Goal: Transaction & Acquisition: Purchase product/service

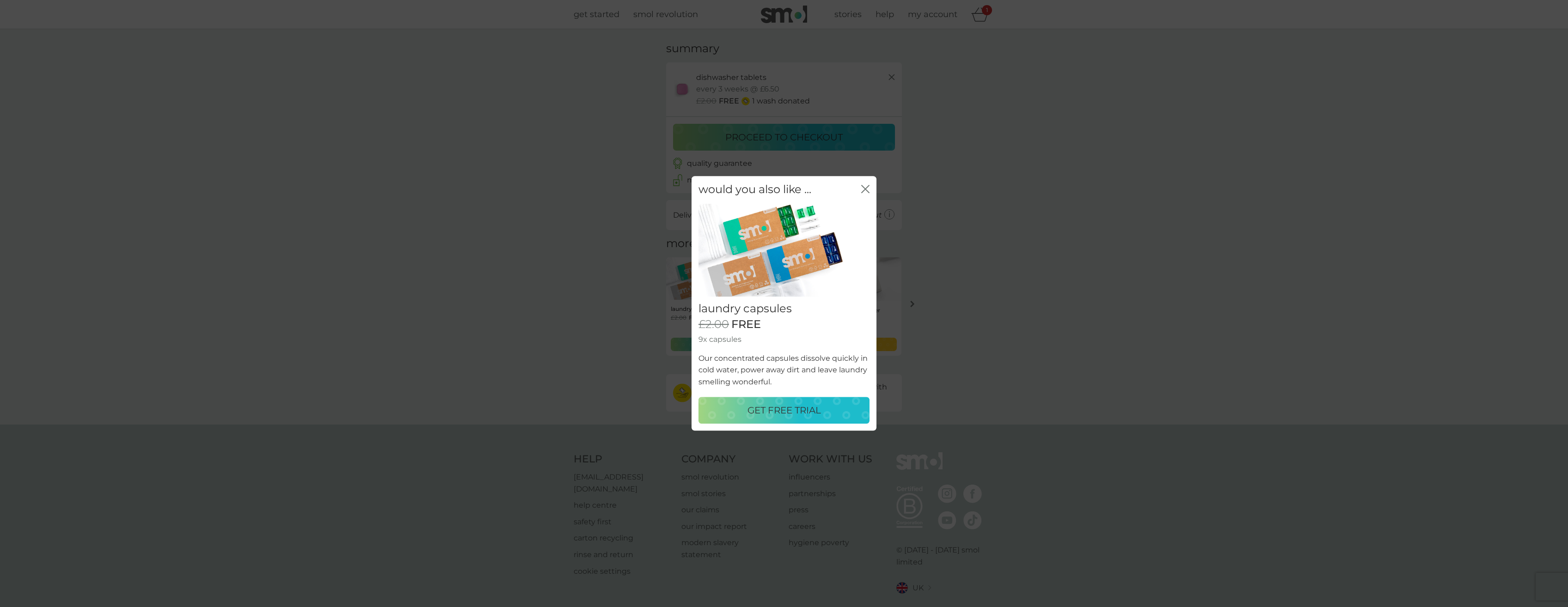
click at [777, 411] on p "GET FREE TRIAL" at bounding box center [784, 411] width 74 height 15
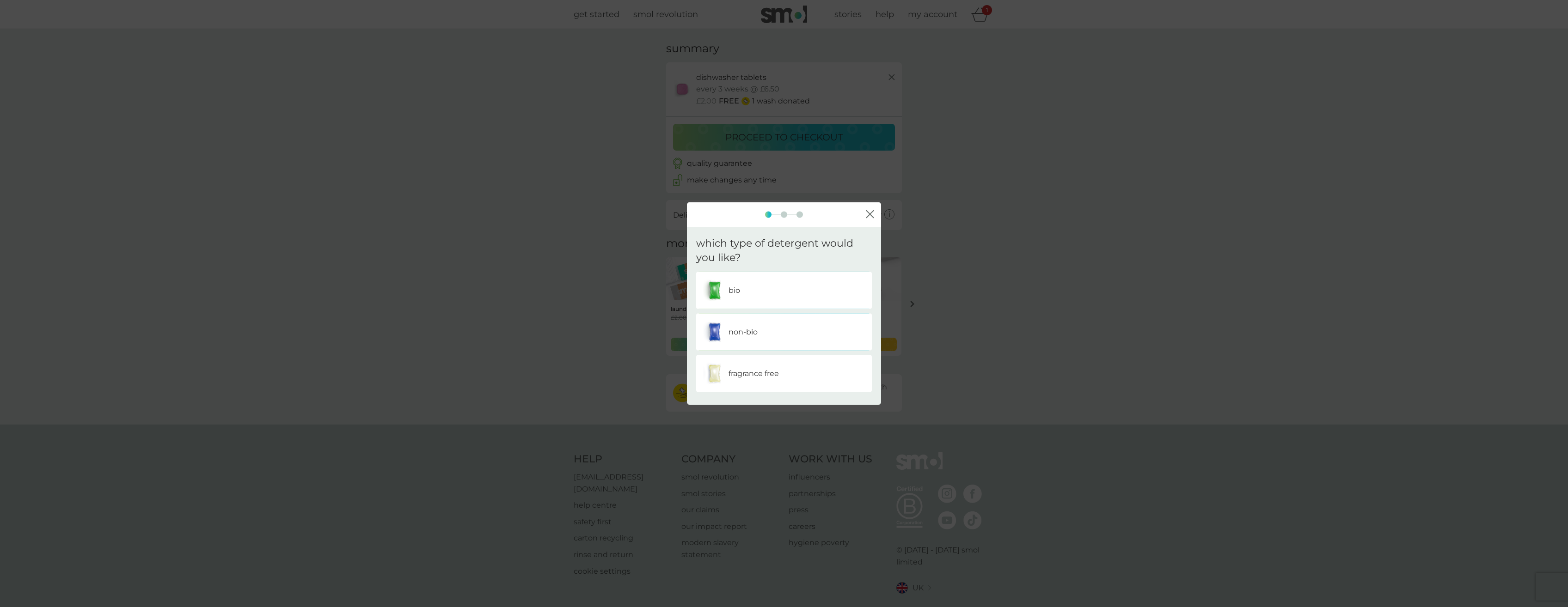
click at [758, 287] on div "bio" at bounding box center [784, 290] width 162 height 23
click at [779, 285] on div "one" at bounding box center [784, 290] width 162 height 23
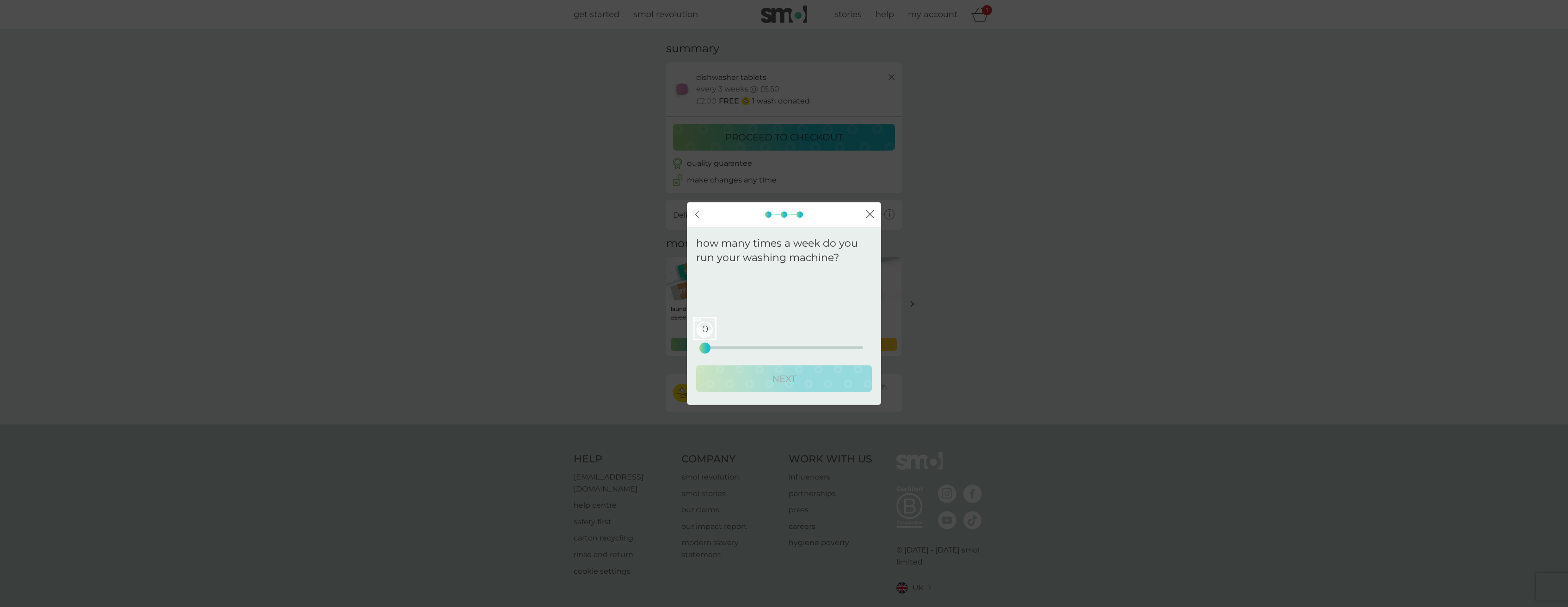
click at [869, 209] on div "back close" at bounding box center [784, 215] width 194 height 25
click at [870, 215] on icon "close" at bounding box center [872, 214] width 4 height 7
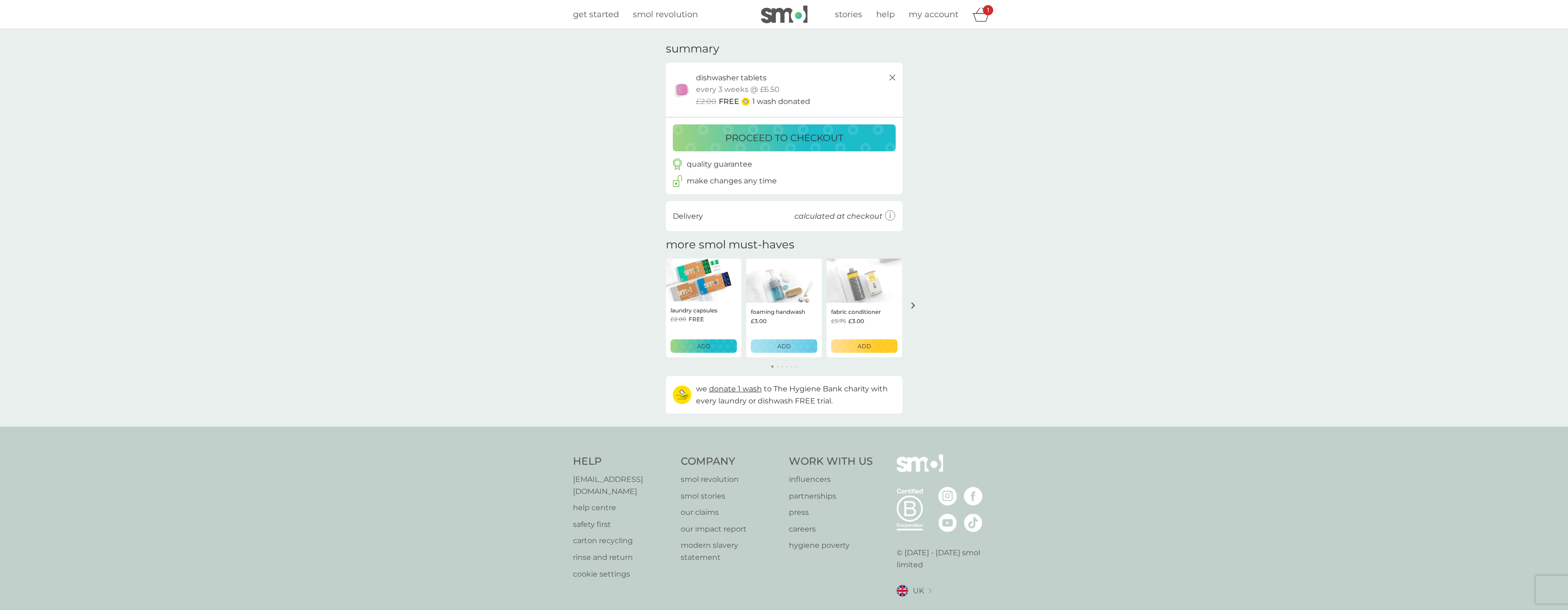
click at [786, 139] on p "proceed to checkout" at bounding box center [784, 138] width 118 height 15
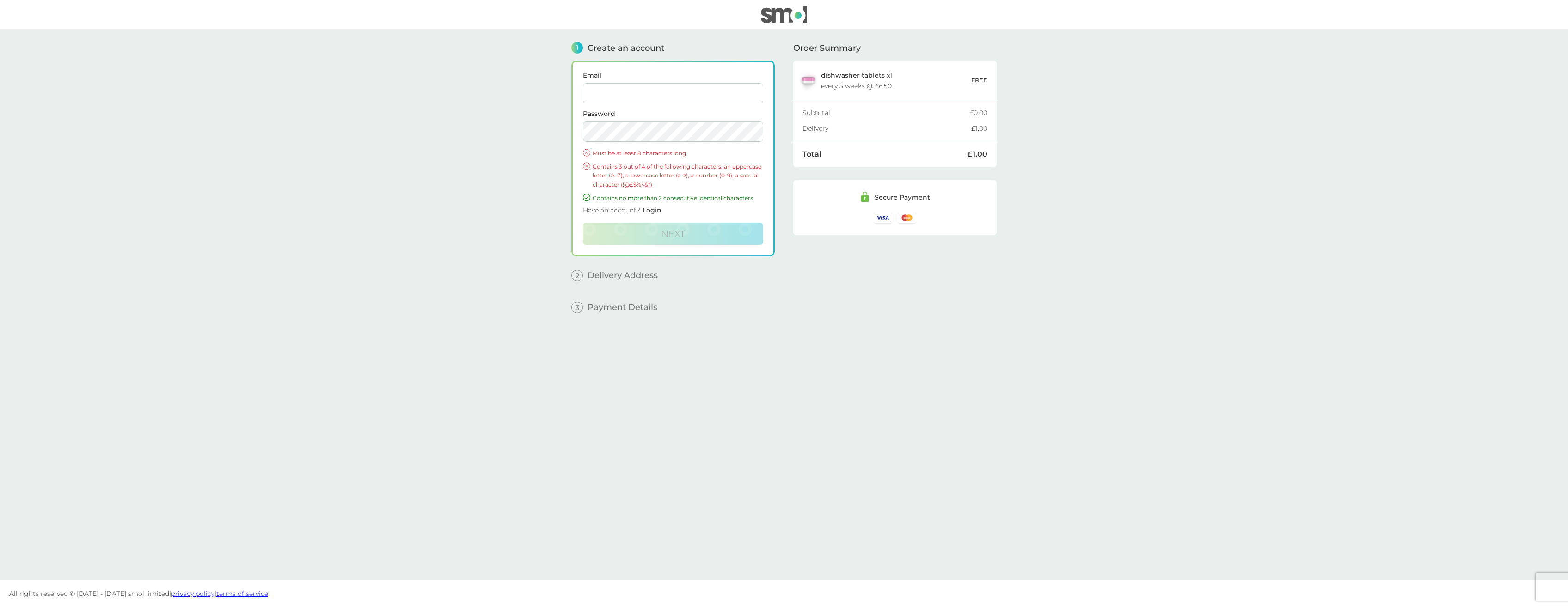
click at [645, 85] on input "Email" at bounding box center [673, 93] width 180 height 20
type input "jabob88@live.co.uk"
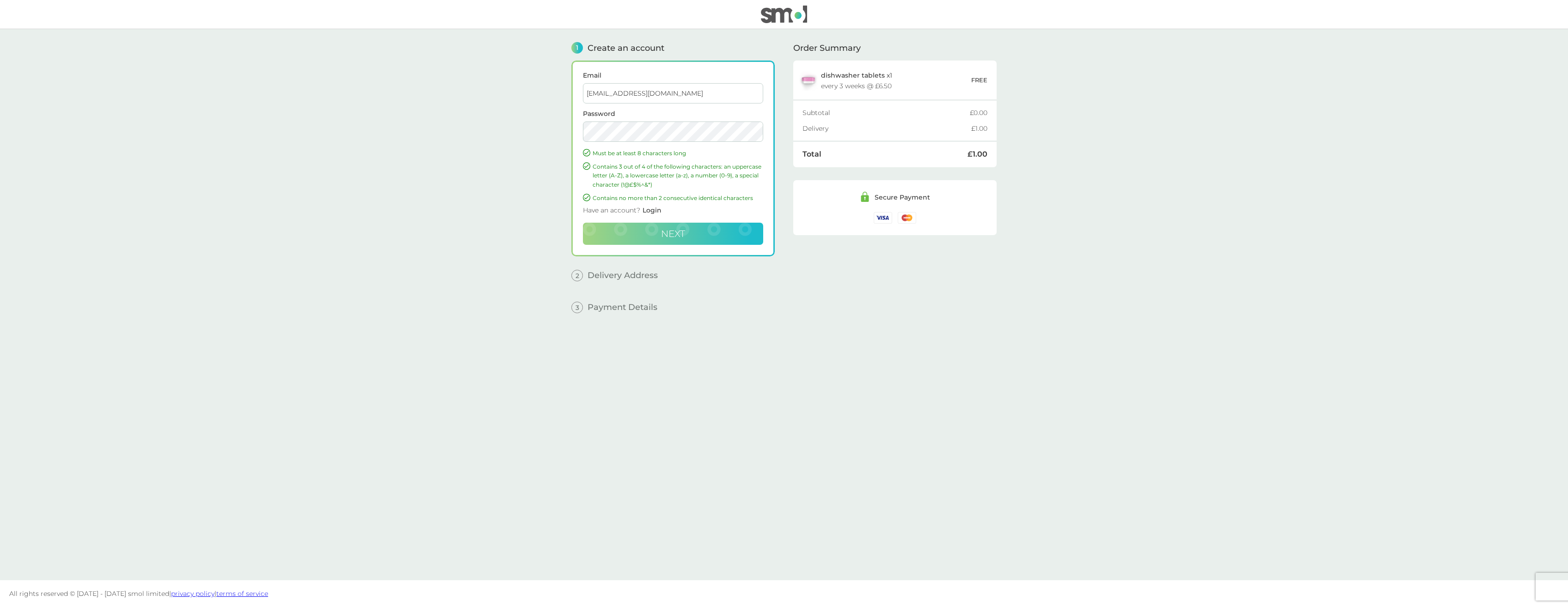
click at [661, 235] on span "Next" at bounding box center [673, 234] width 24 height 11
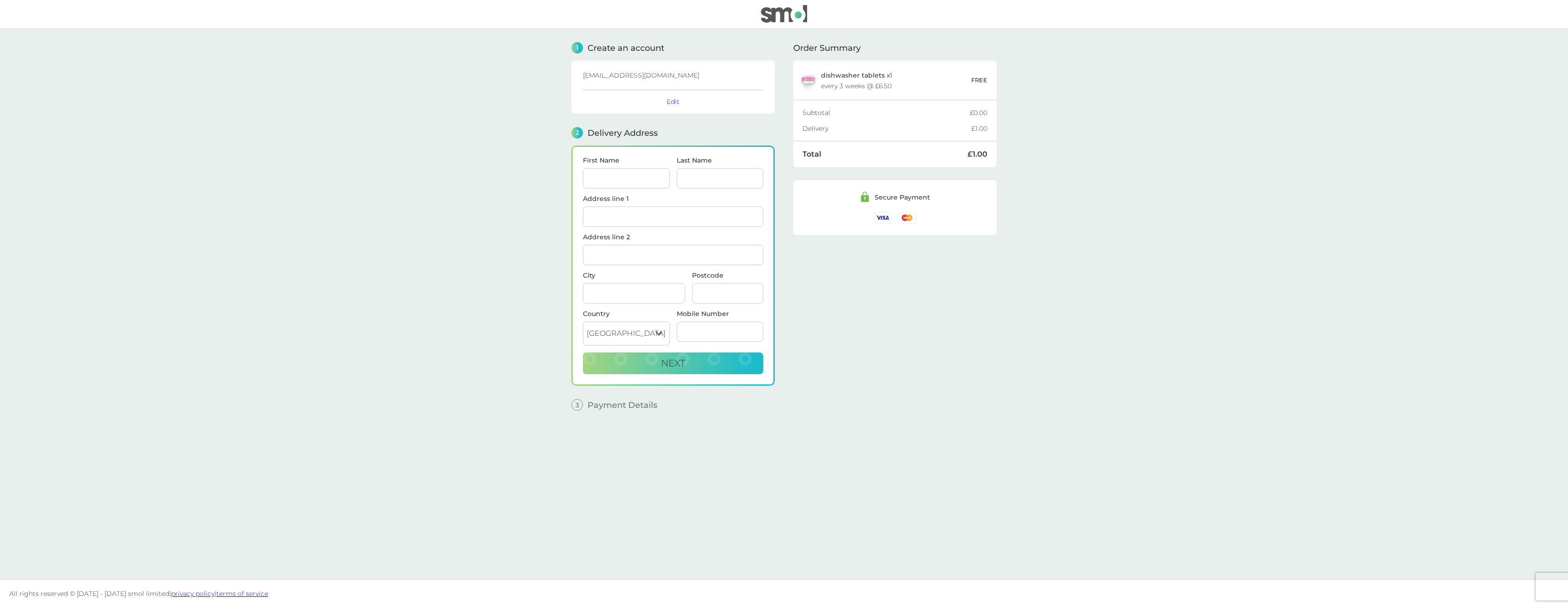
click at [613, 179] on input "First Name" at bounding box center [626, 178] width 87 height 20
type input "Jacob"
type input "Hall"
type input "4 Lapwing View"
type input "Wakefield"
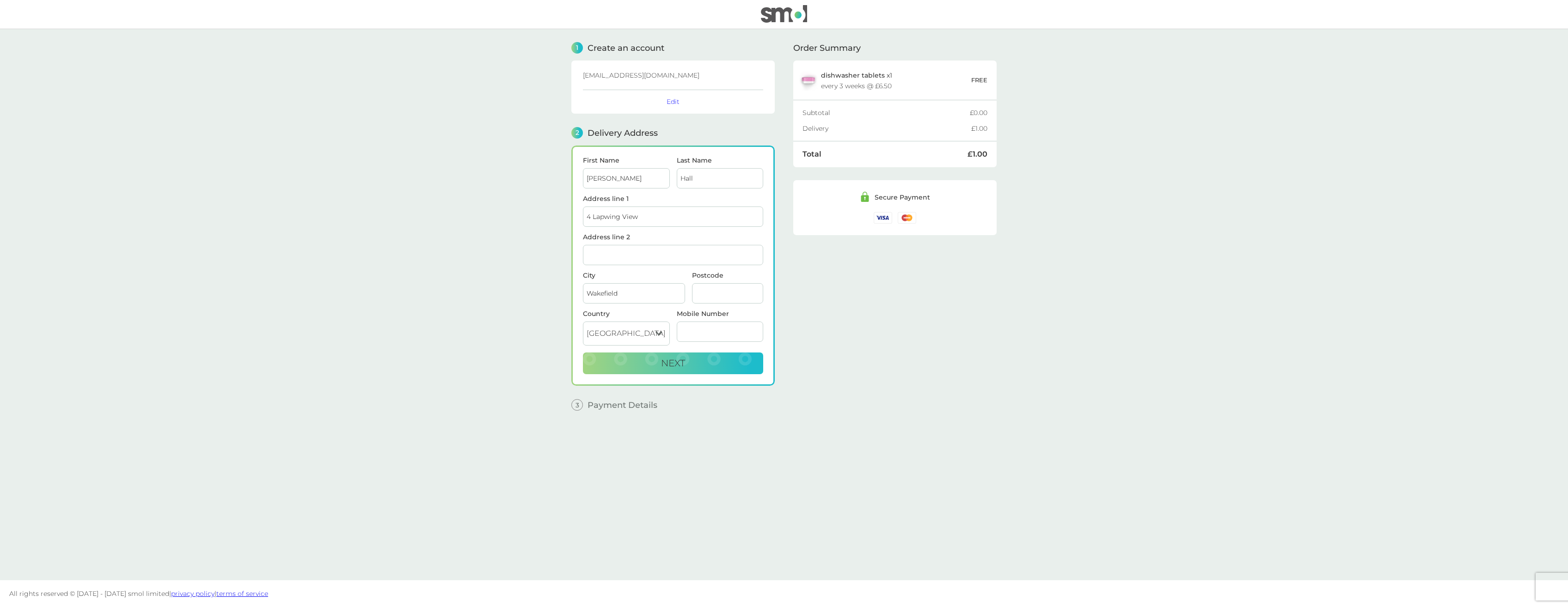
type input "WF4 5NZ"
type input "07854933434"
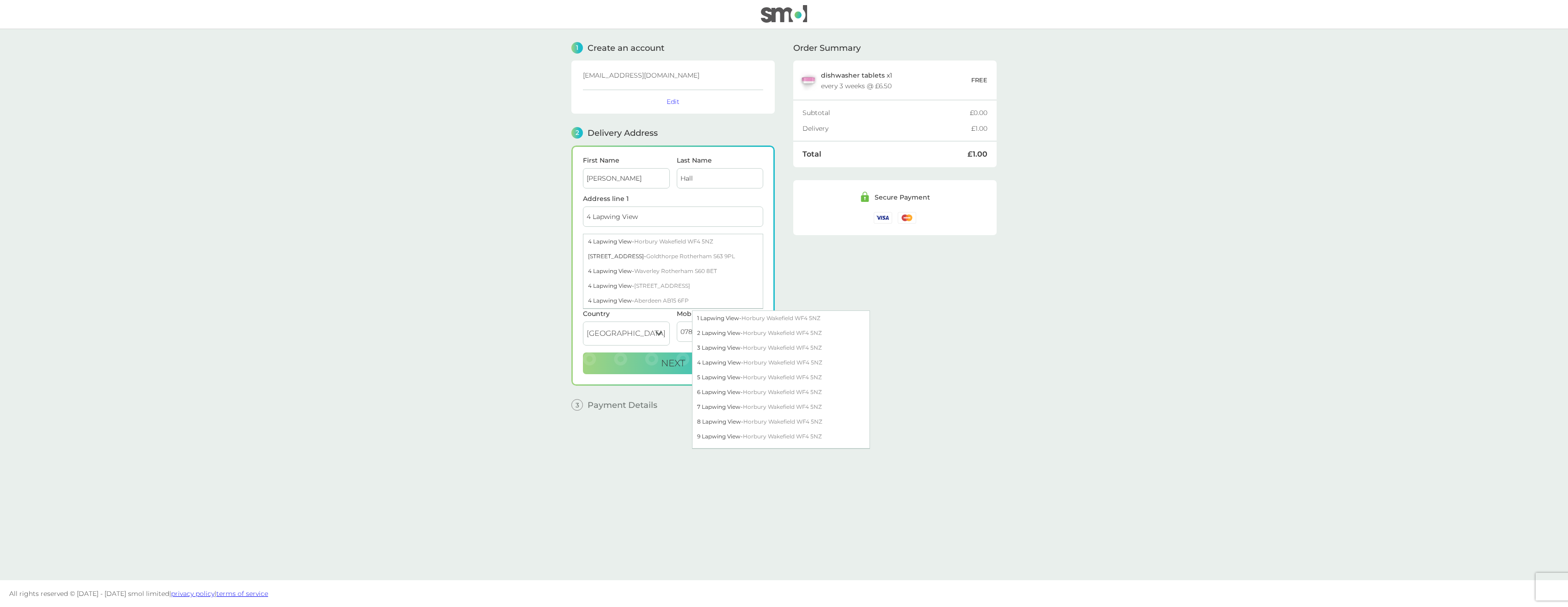
click at [1010, 311] on main "1 Create an account jabob88@live.co.uk Edit 2 Delivery Address First Name Jacob…" at bounding box center [784, 305] width 1568 height 551
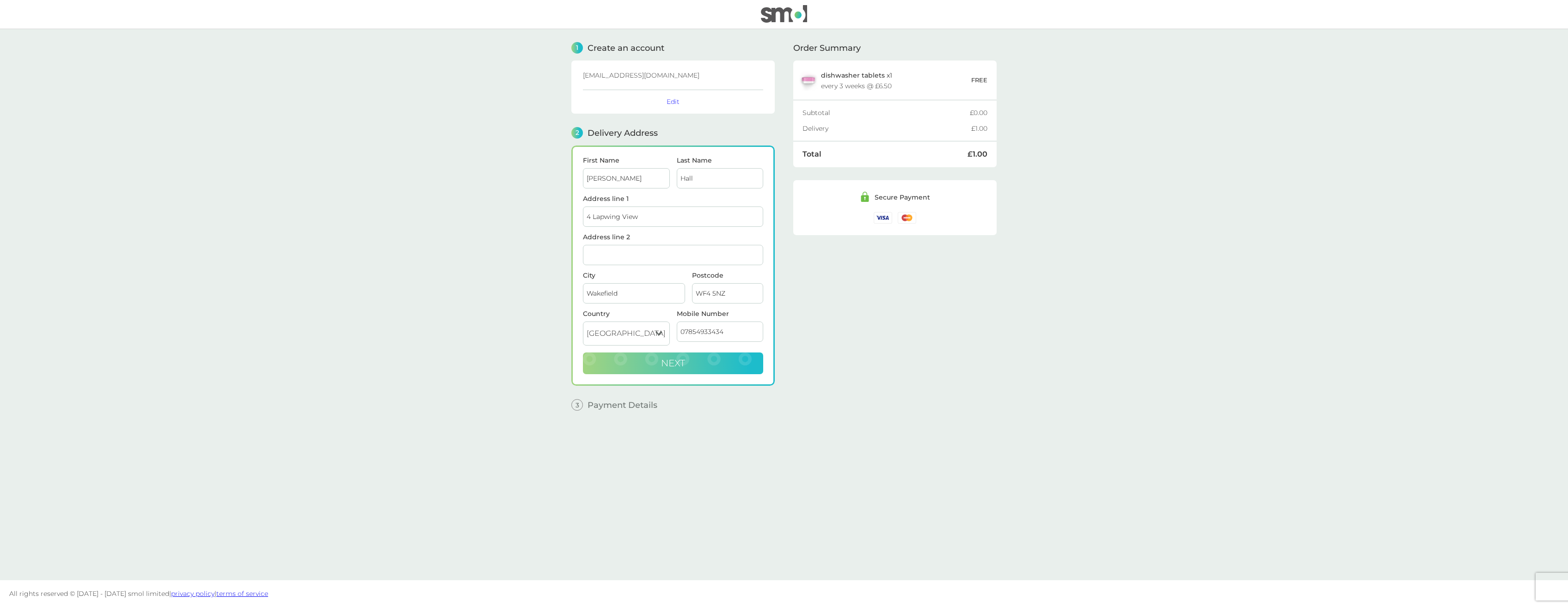
click at [631, 366] on button "Next" at bounding box center [673, 363] width 180 height 22
checkbox input "true"
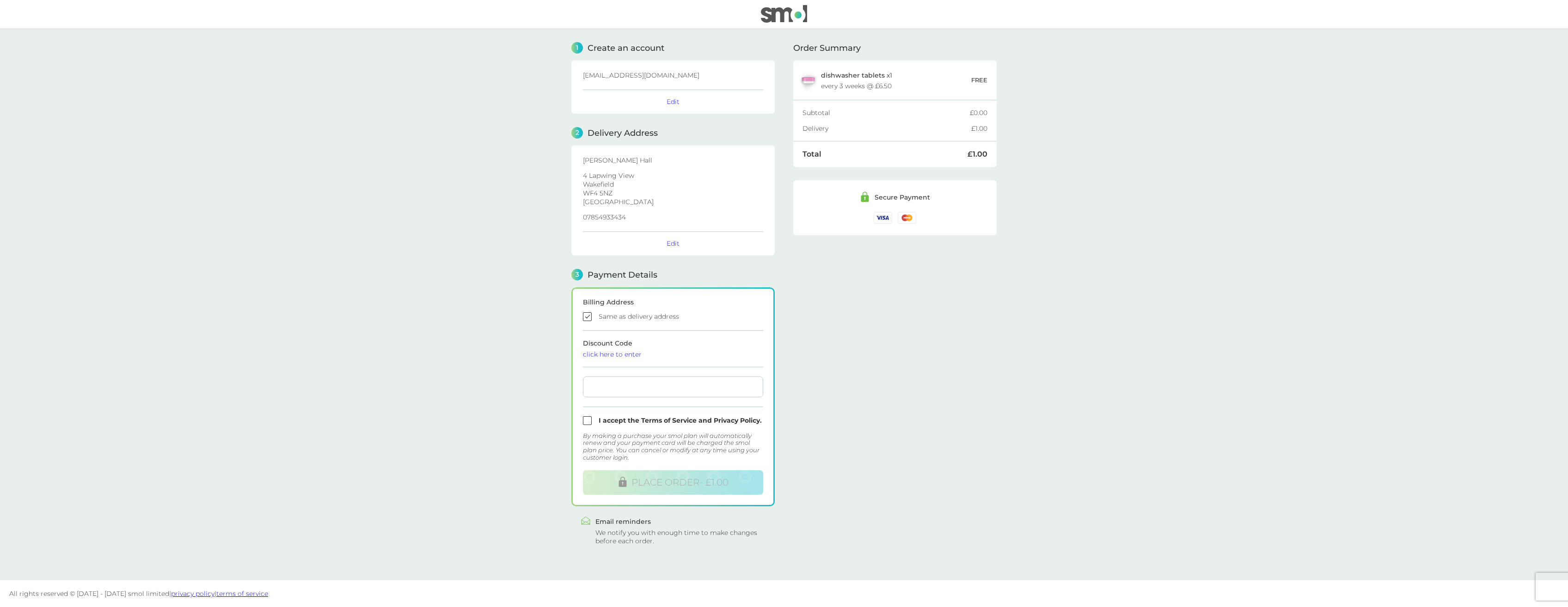
click at [634, 397] on div at bounding box center [673, 387] width 180 height 21
click at [583, 420] on input "checkbox" at bounding box center [673, 420] width 180 height 9
checkbox input "true"
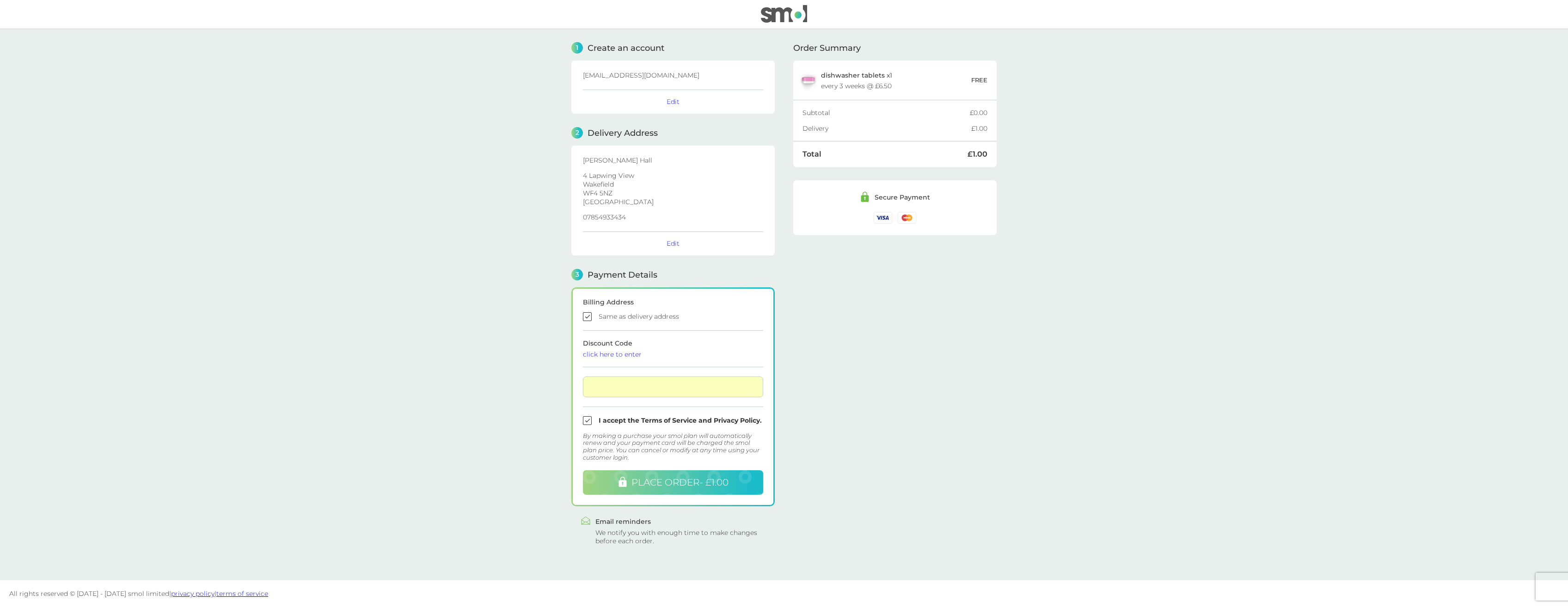
click at [646, 483] on span "PLACE ORDER - £1.00" at bounding box center [679, 482] width 97 height 11
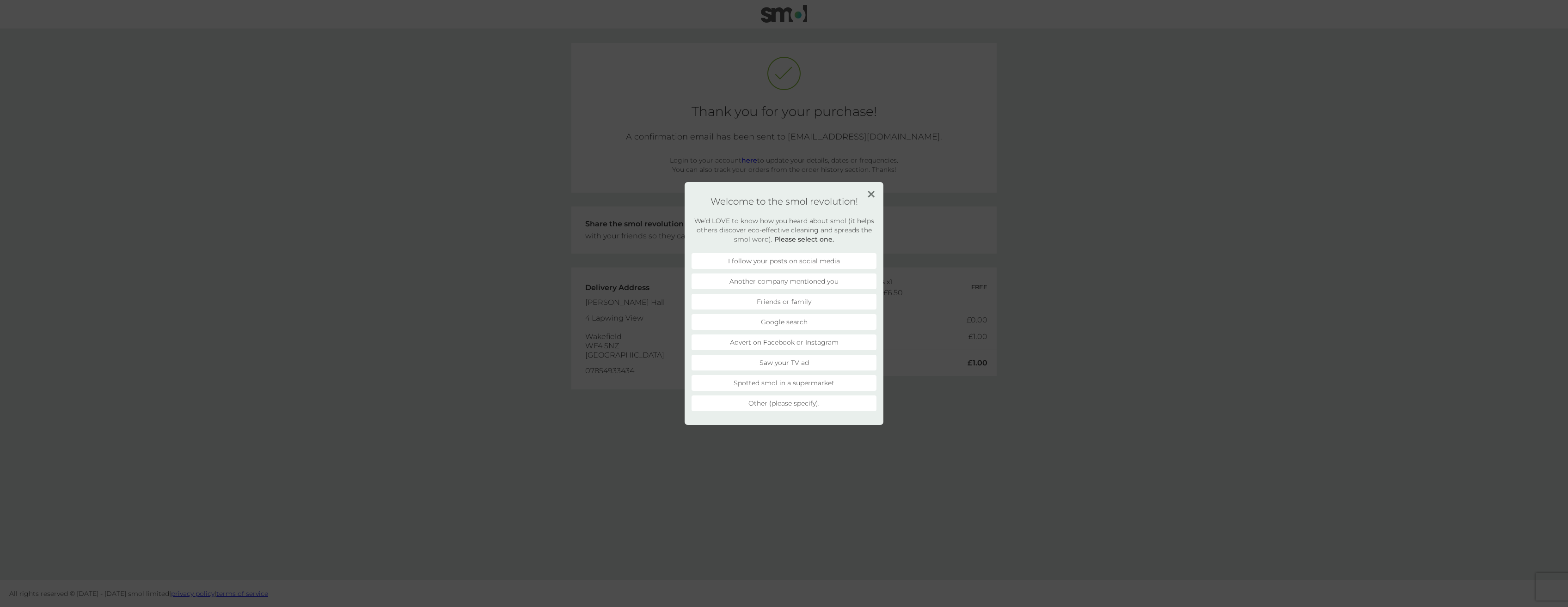
click at [801, 283] on li "Another company mentioned you" at bounding box center [784, 282] width 185 height 16
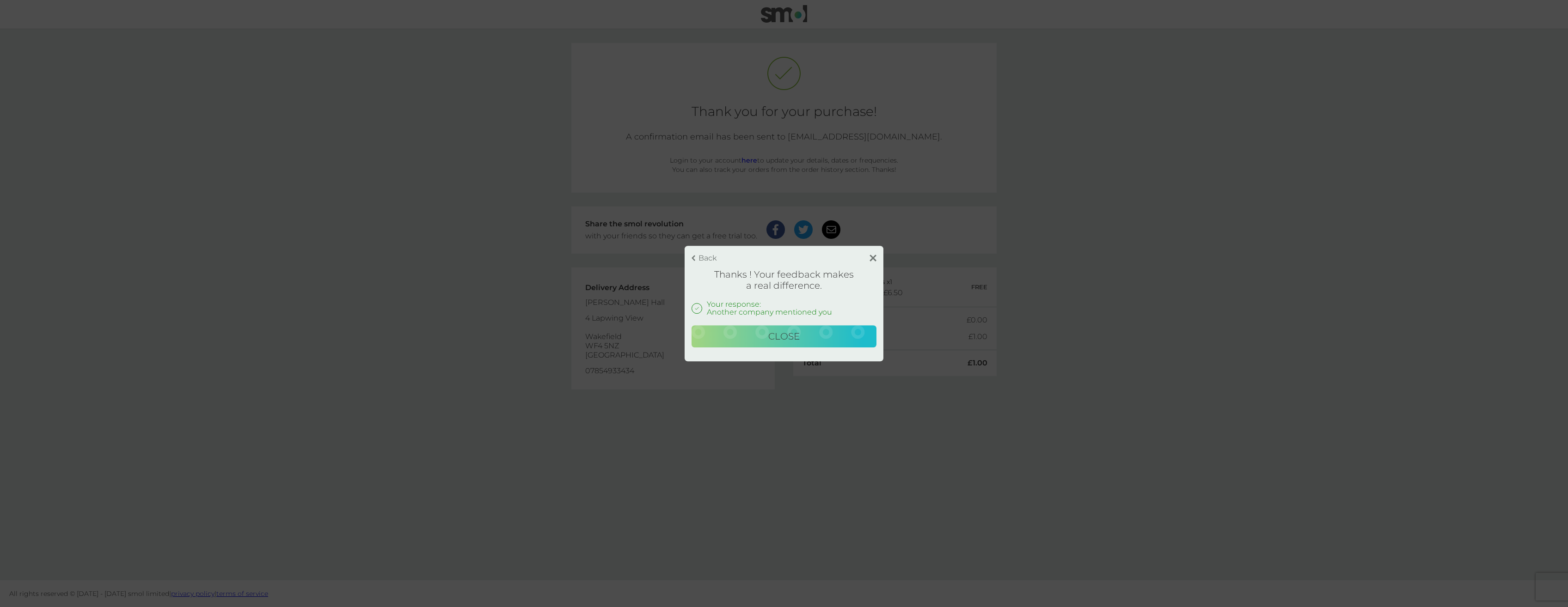
click at [824, 347] on div "Back Thanks ! Your feedback makes a real difference. Your response: Another com…" at bounding box center [784, 304] width 199 height 116
click at [787, 334] on span "Close" at bounding box center [784, 336] width 32 height 11
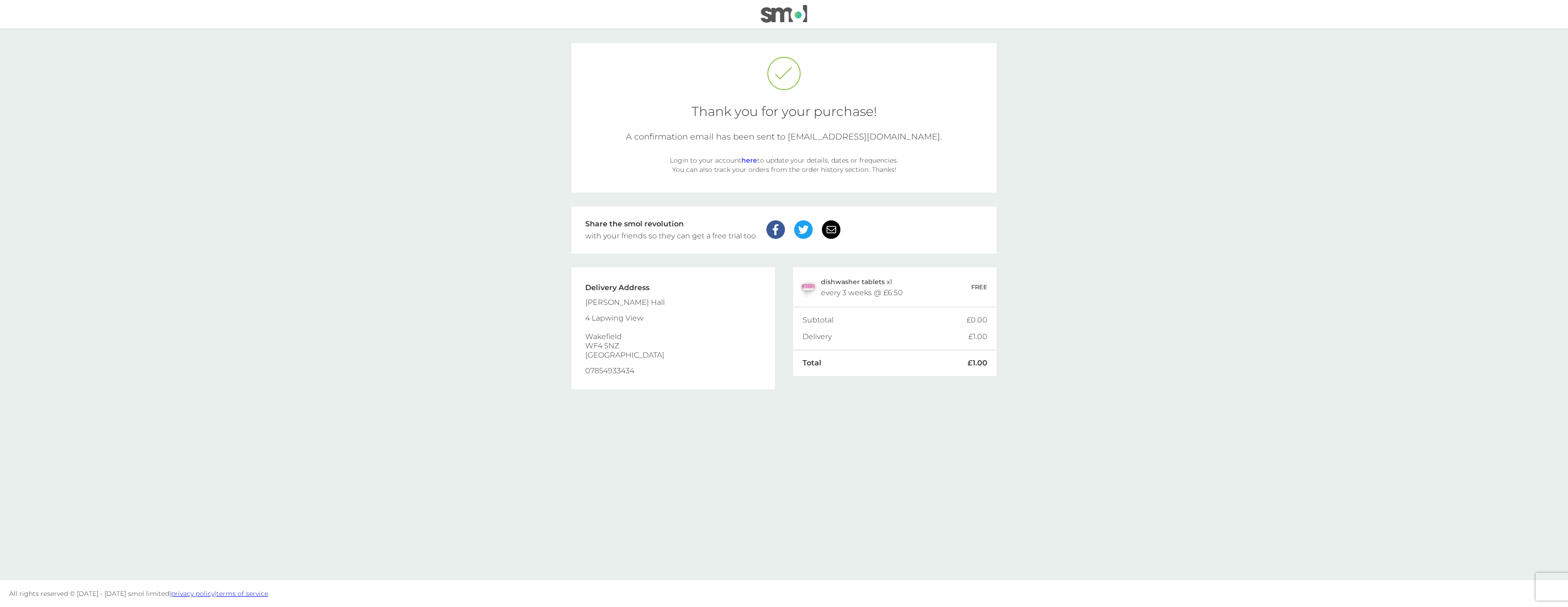
click at [754, 159] on link "here" at bounding box center [749, 161] width 16 height 9
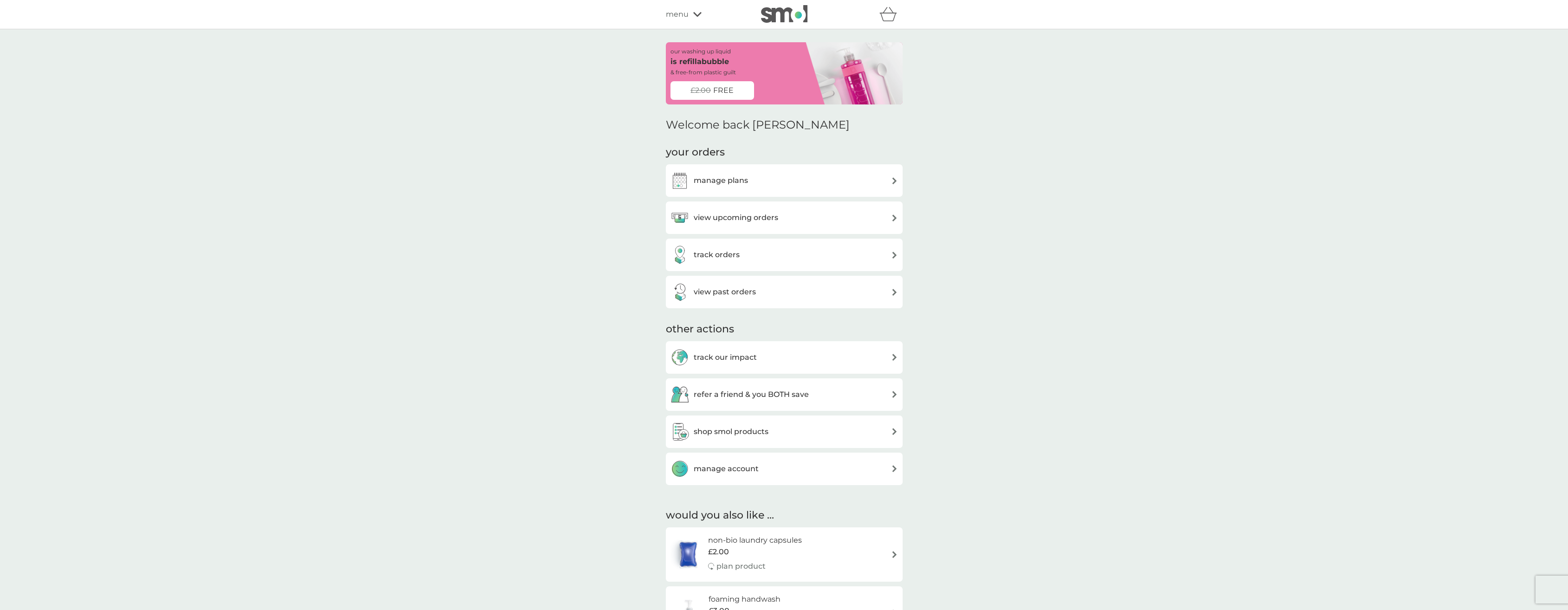
click at [861, 180] on div "manage plans" at bounding box center [784, 180] width 227 height 18
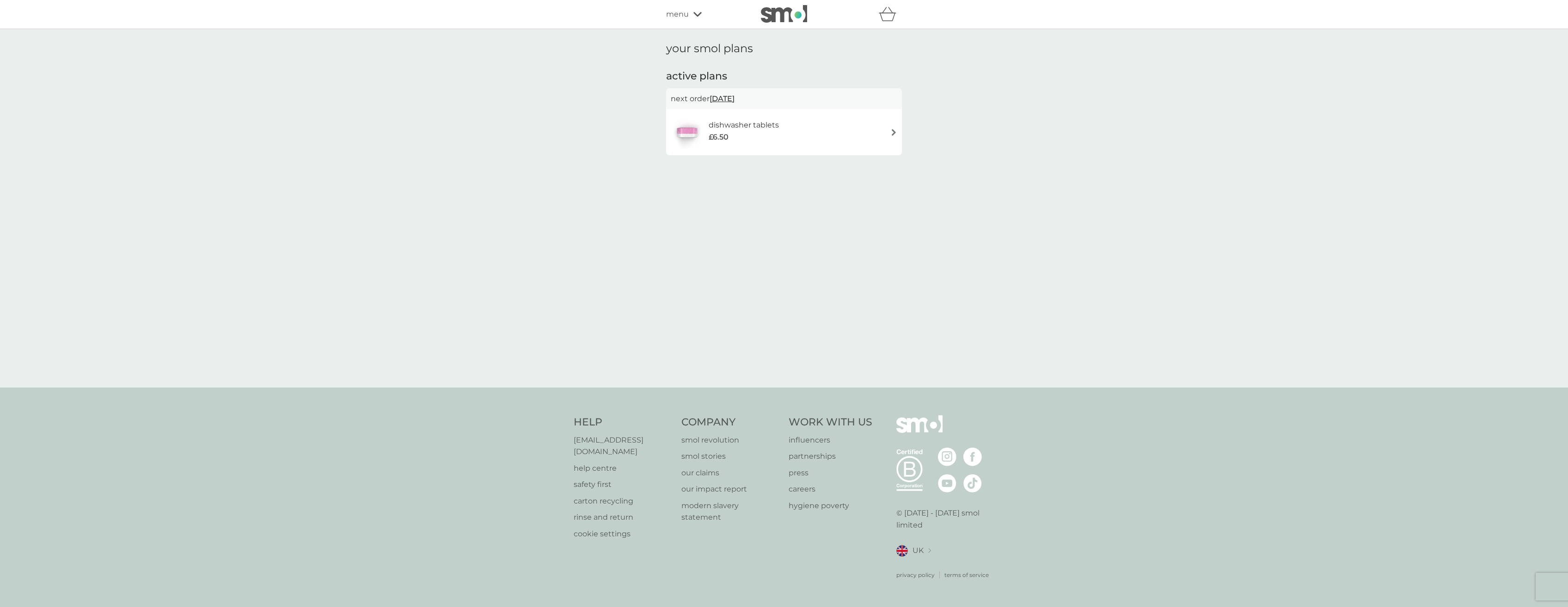
click at [740, 130] on h6 "dishwasher tablets" at bounding box center [743, 125] width 70 height 12
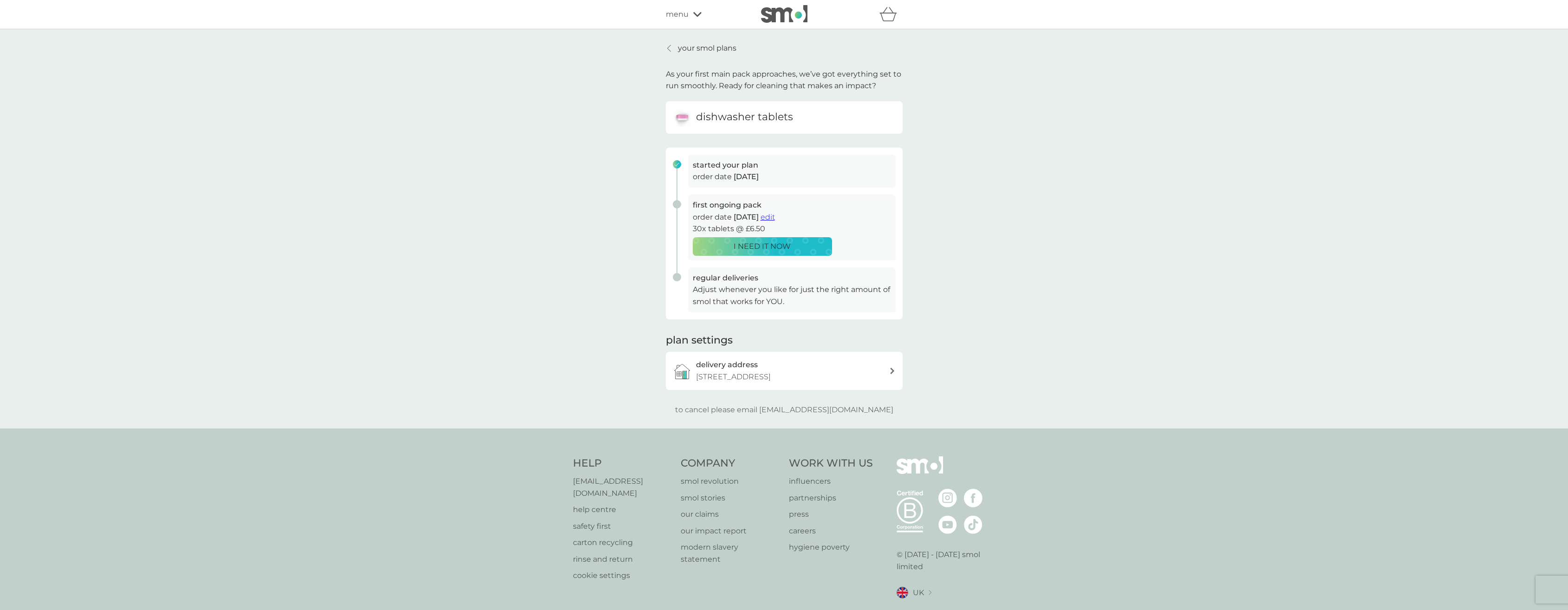
click at [692, 53] on p "your smol plans" at bounding box center [707, 48] width 59 height 12
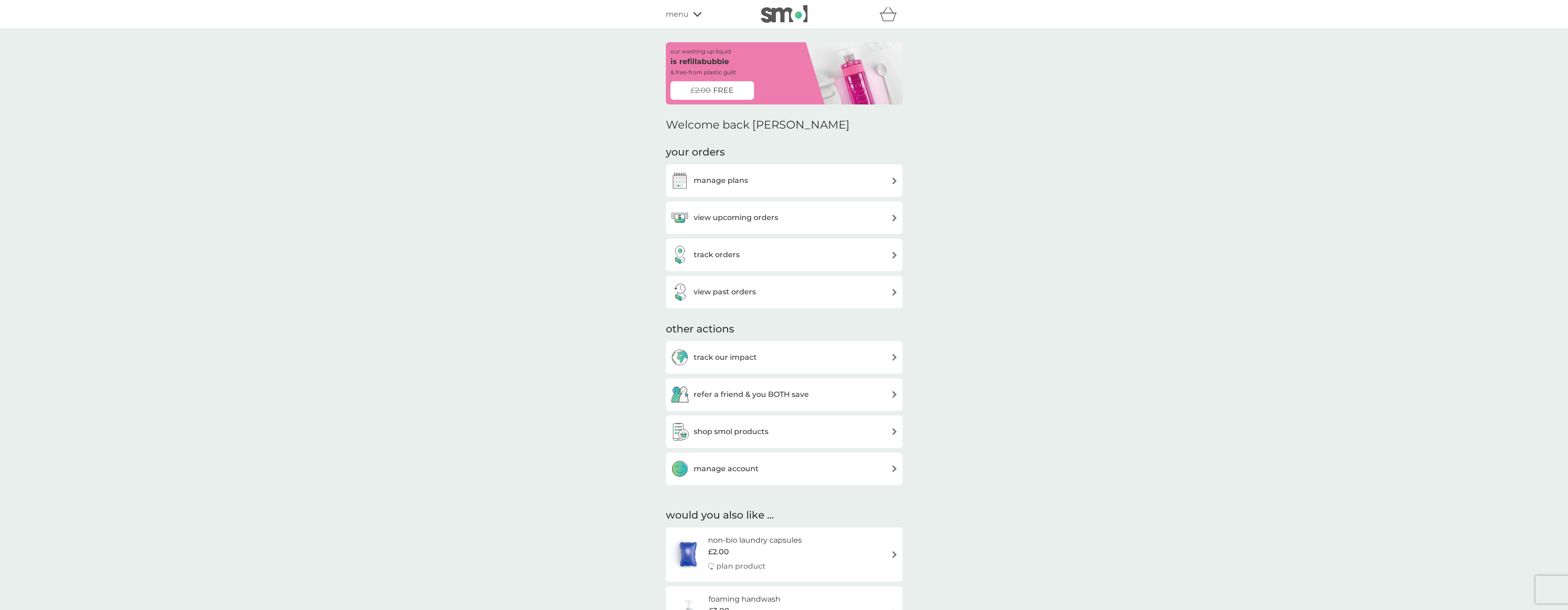
click at [769, 472] on div "manage account" at bounding box center [784, 469] width 227 height 18
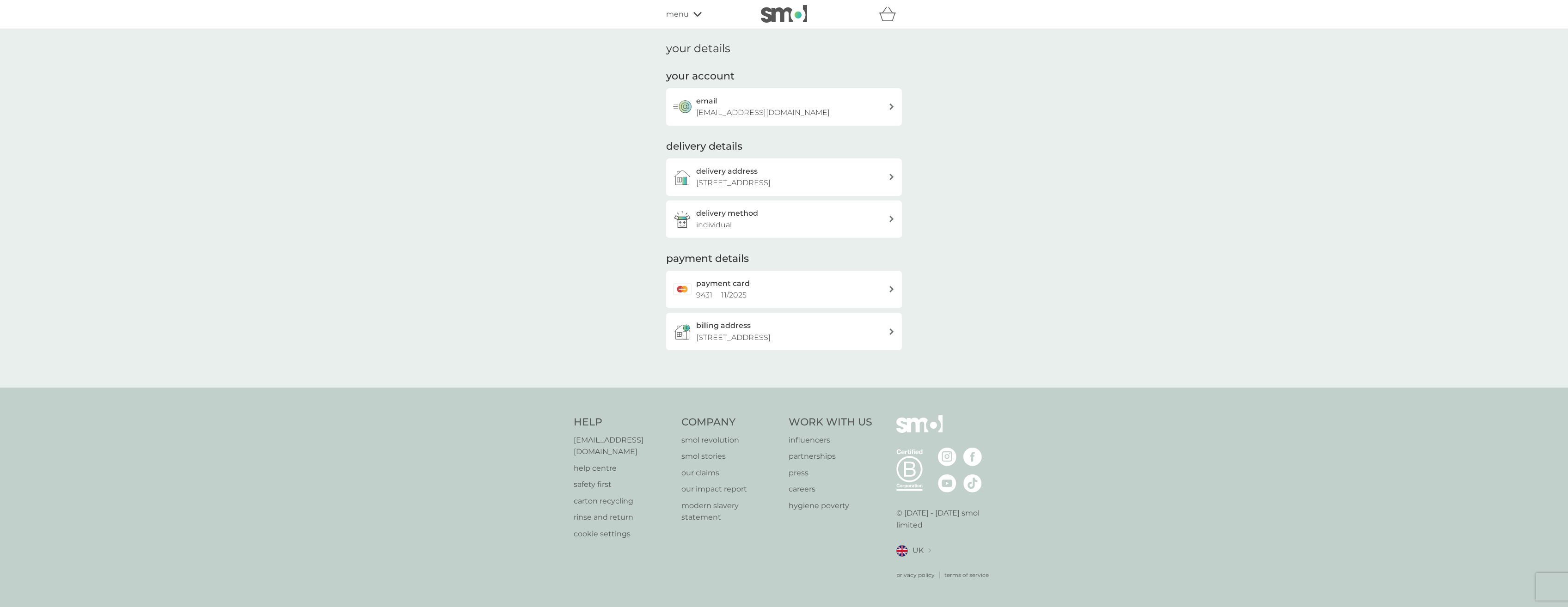
click at [775, 294] on div "payment card 9431 11 / 2025" at bounding box center [793, 289] width 192 height 24
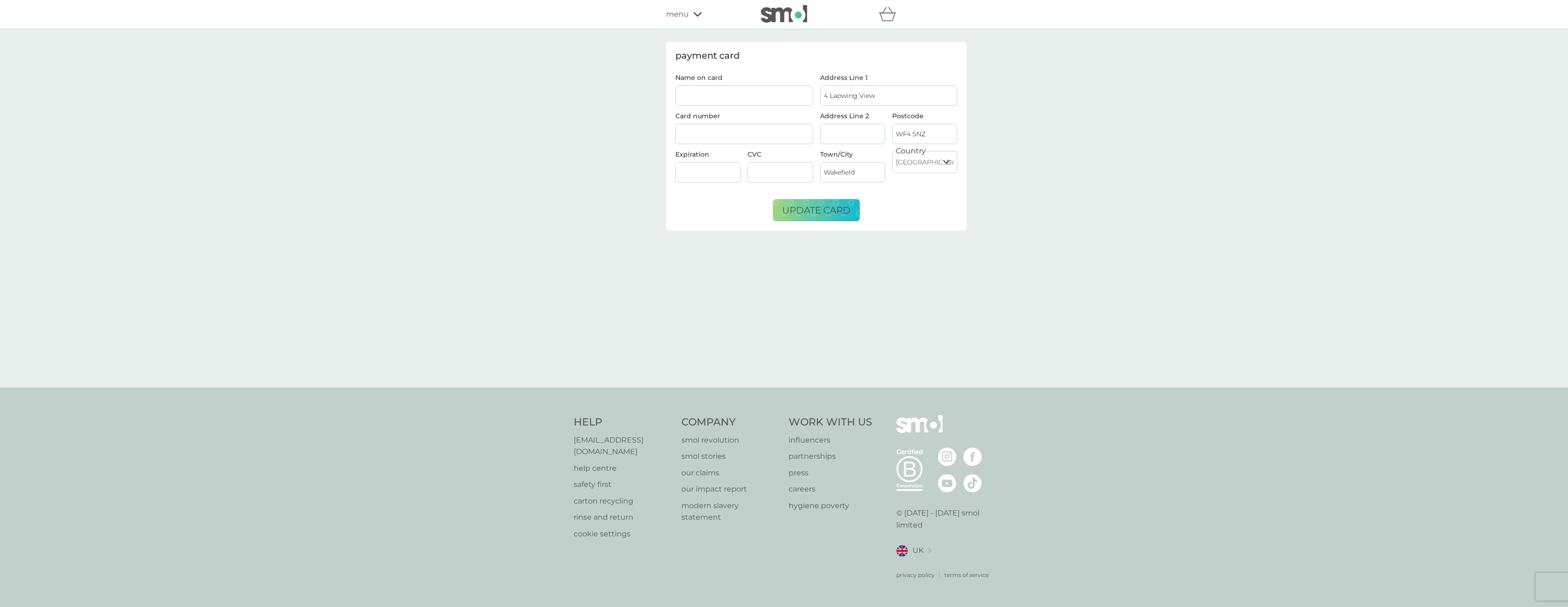
click at [579, 237] on div "payment card Name on card Card number Expiration CVC Address Line 1 4 Lapwing V…" at bounding box center [784, 208] width 1568 height 358
click at [699, 15] on icon at bounding box center [698, 14] width 9 height 5
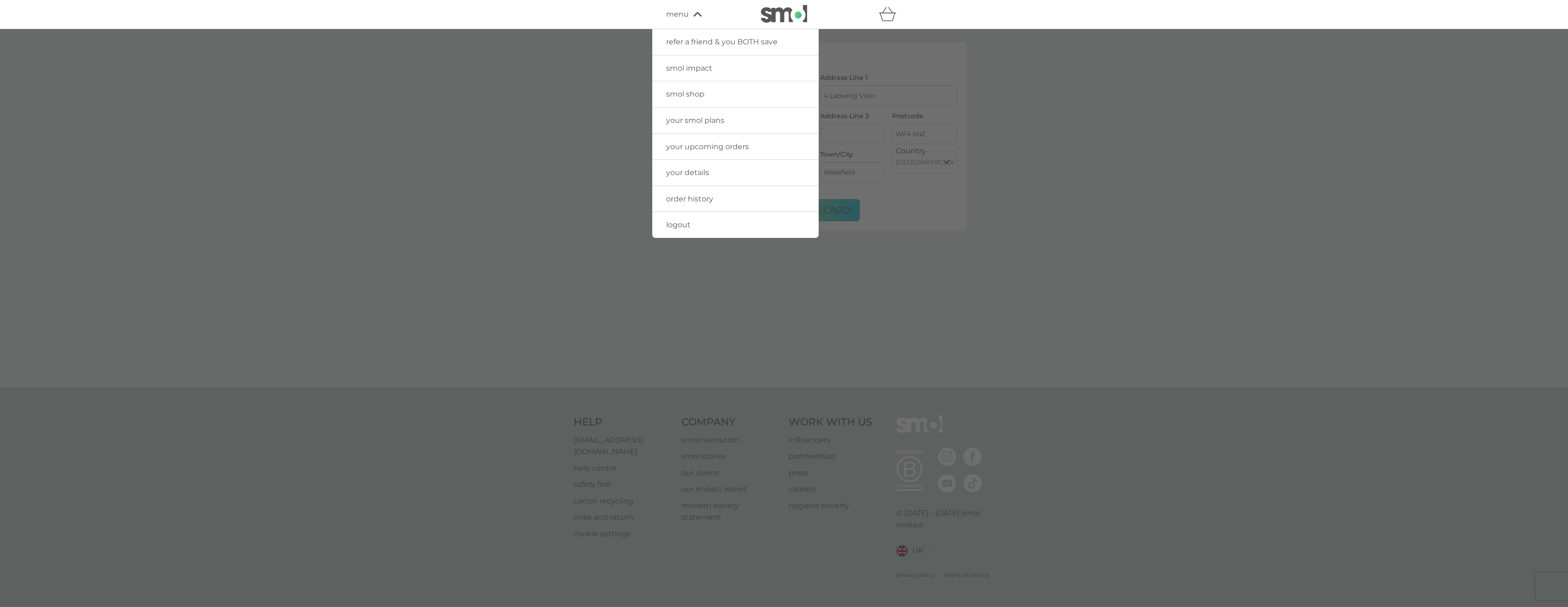
click at [534, 89] on div at bounding box center [784, 333] width 1568 height 607
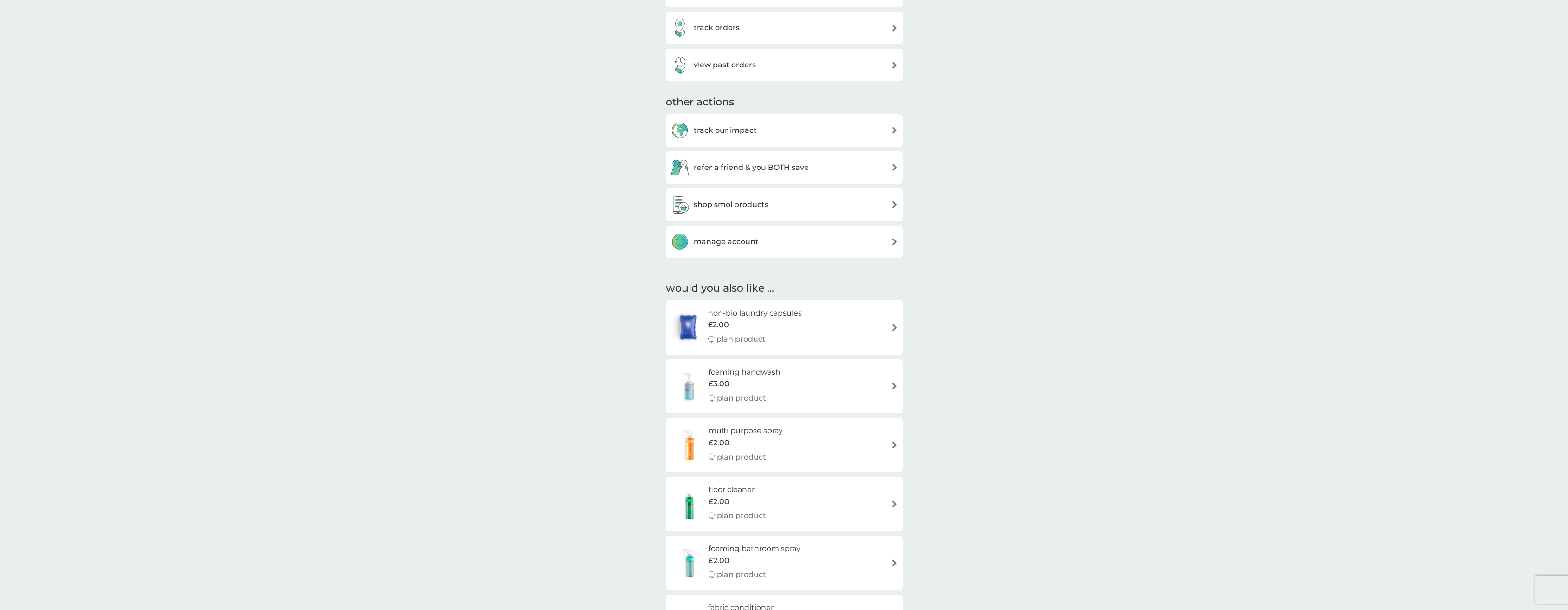
scroll to position [28, 0]
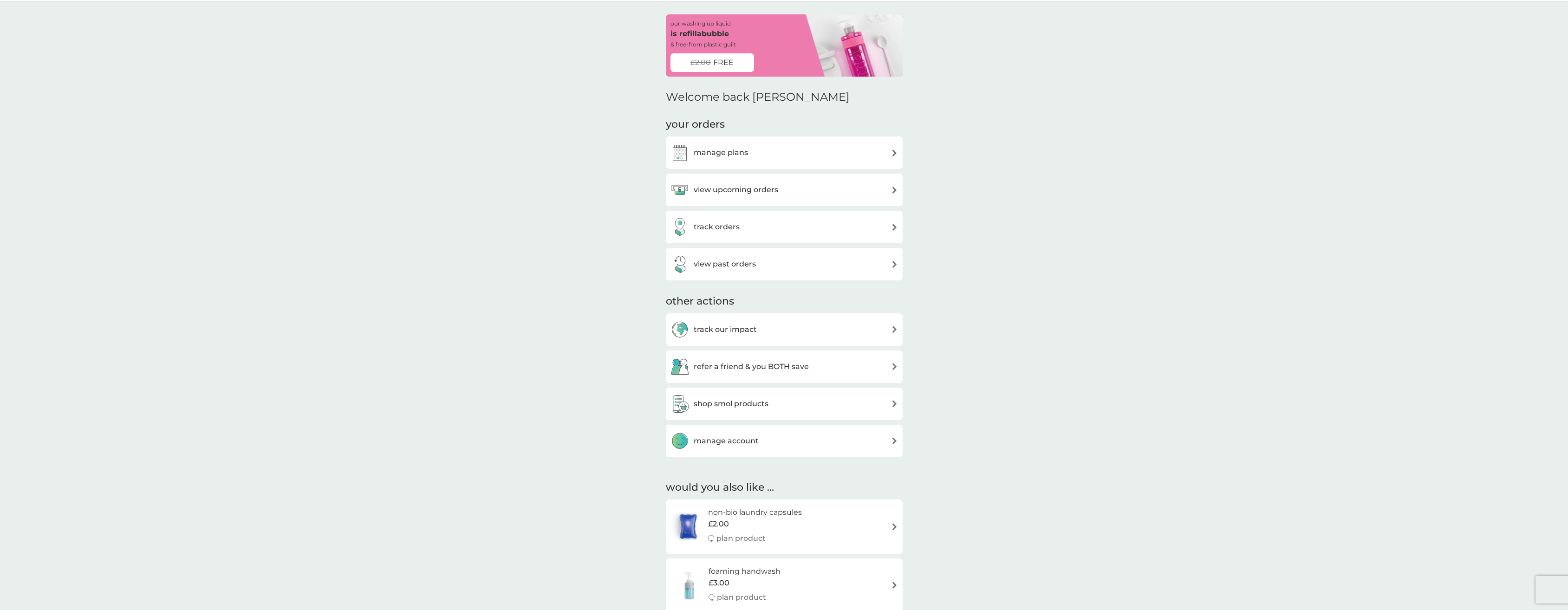
click at [772, 196] on h3 "view upcoming orders" at bounding box center [736, 190] width 84 height 12
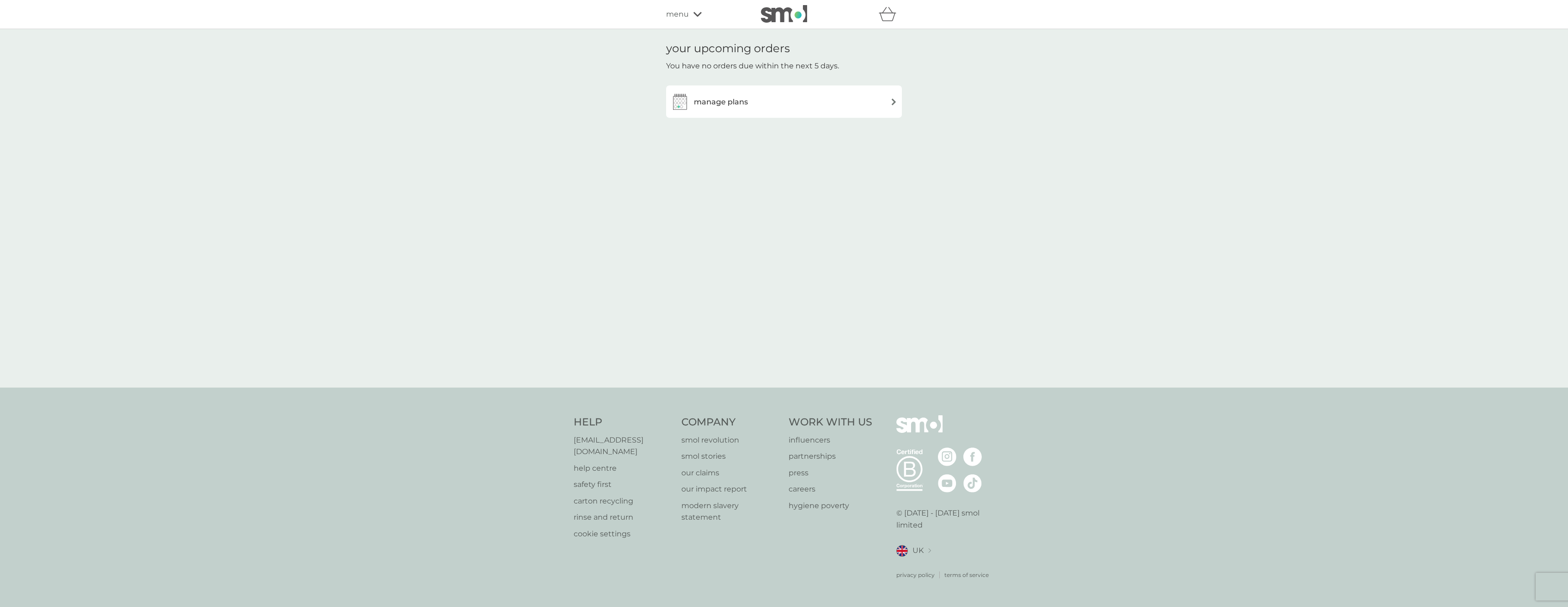
click at [750, 102] on div "manage plans" at bounding box center [784, 102] width 226 height 18
click at [822, 134] on div "dishwasher tablets £6.50" at bounding box center [784, 132] width 226 height 32
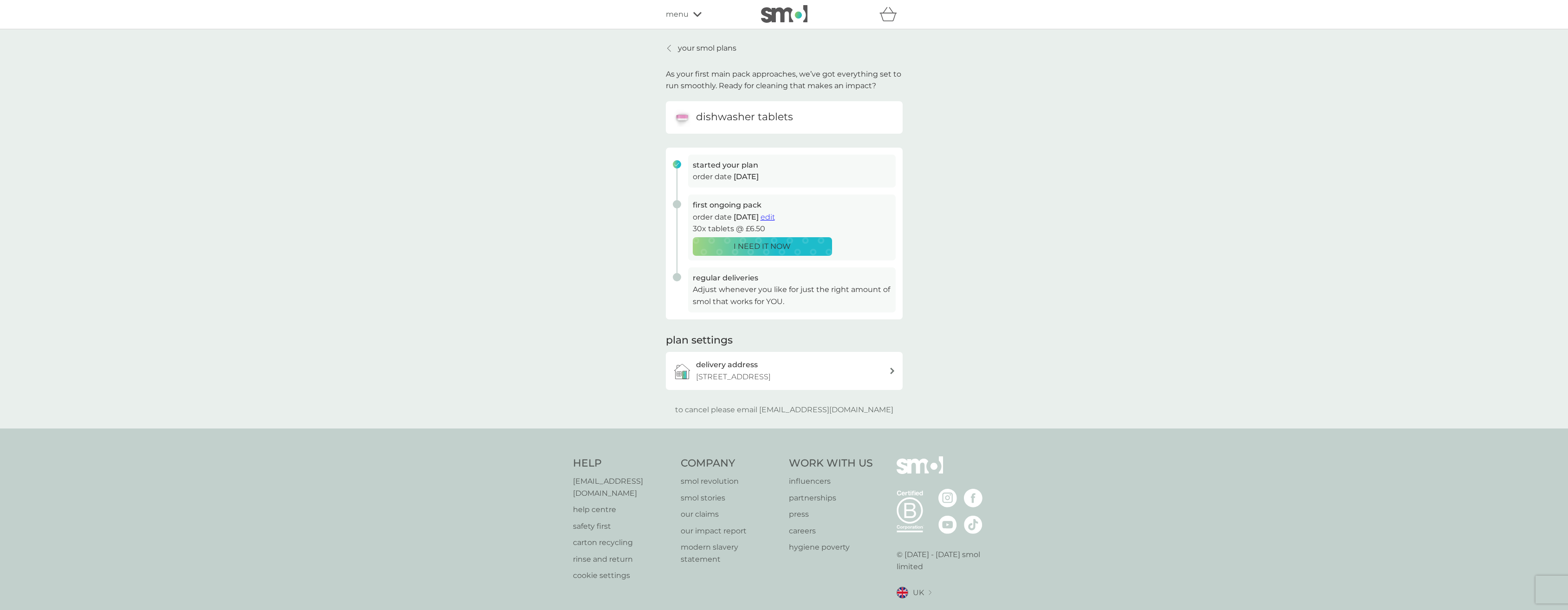
click at [891, 377] on div "delivery address 4 Lapwing View, Wakefield, WF4 5NZ" at bounding box center [784, 371] width 237 height 38
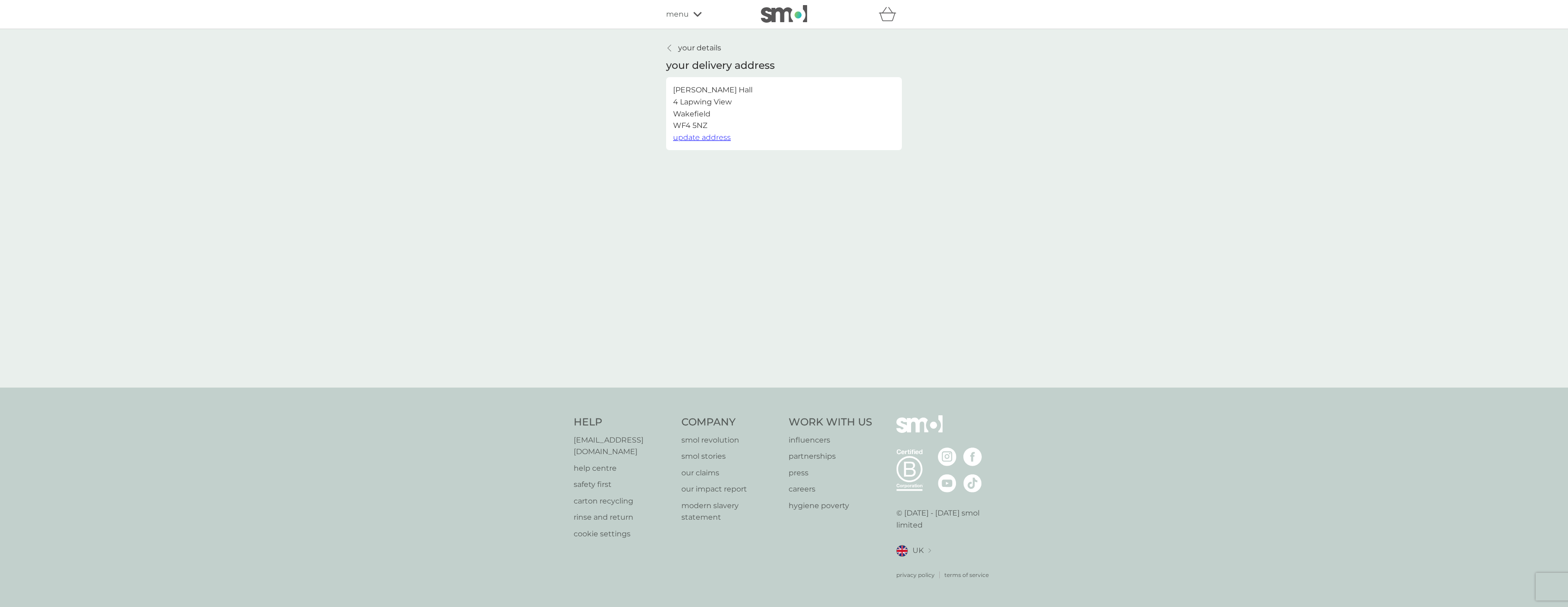
click at [671, 53] on link "your details" at bounding box center [693, 48] width 55 height 12
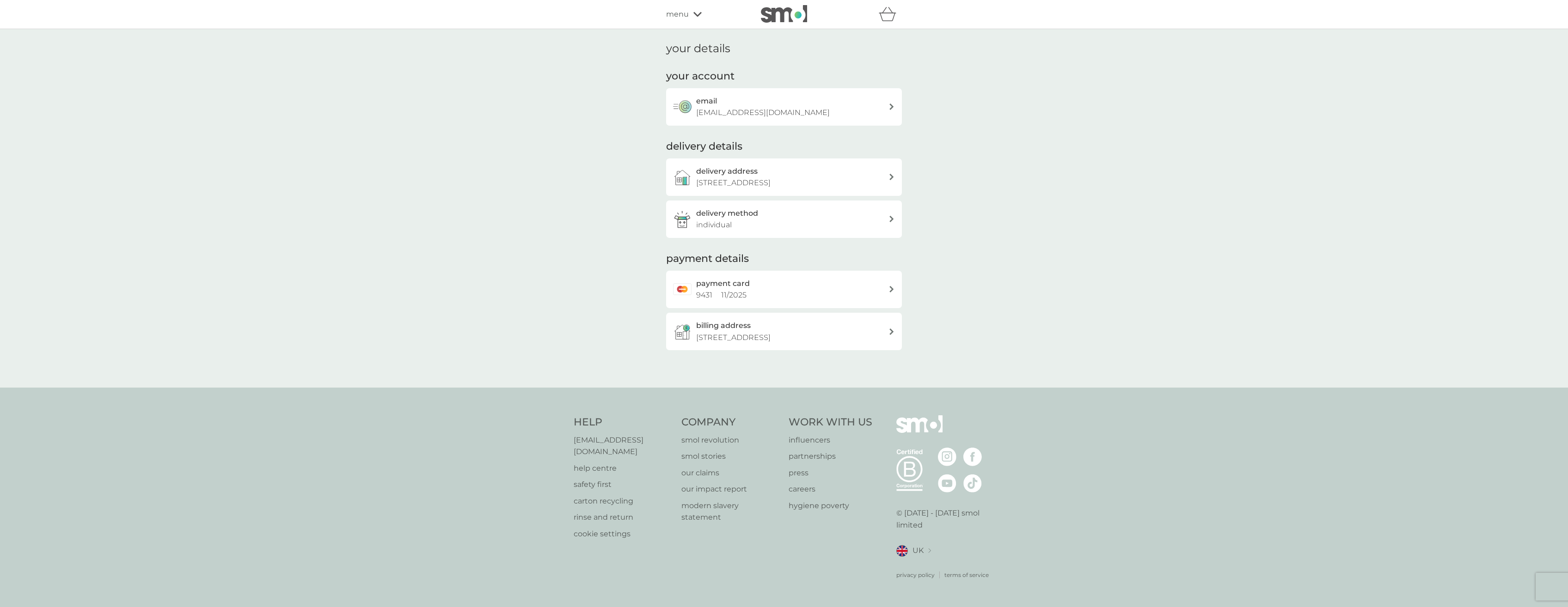
click at [685, 7] on div "refer a friend & you BOTH save smol impact smol shop your smol plans your upcom…" at bounding box center [783, 14] width 236 height 18
click at [751, 13] on div at bounding box center [783, 14] width 79 height 18
click at [767, 14] on img at bounding box center [784, 13] width 46 height 18
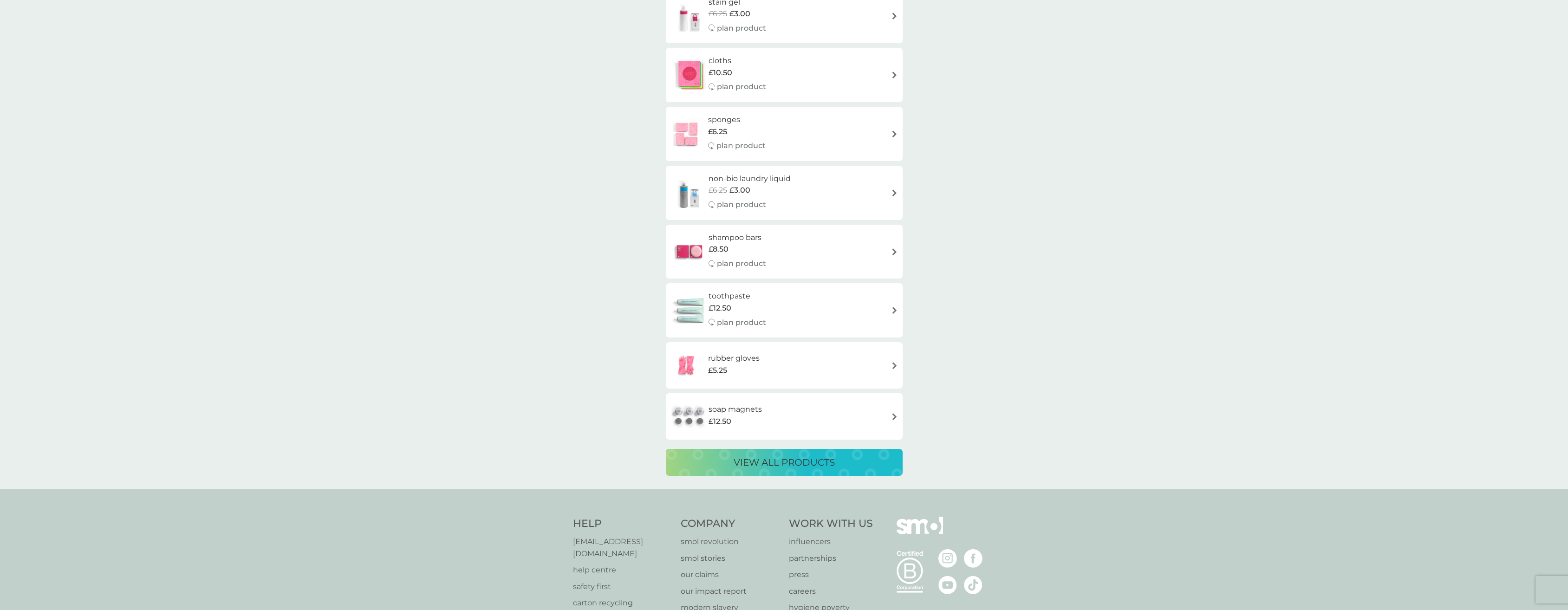
scroll to position [1560, 0]
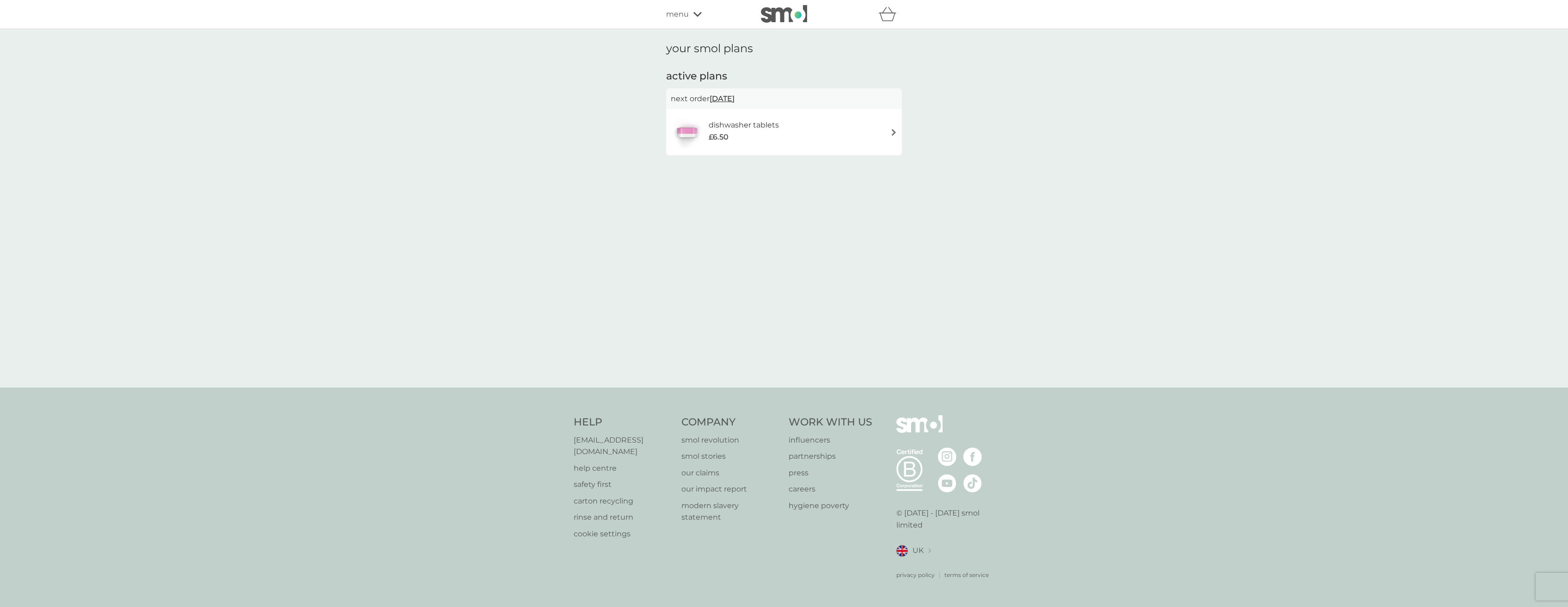
click at [828, 128] on div "dishwasher tablets £6.50" at bounding box center [784, 132] width 226 height 32
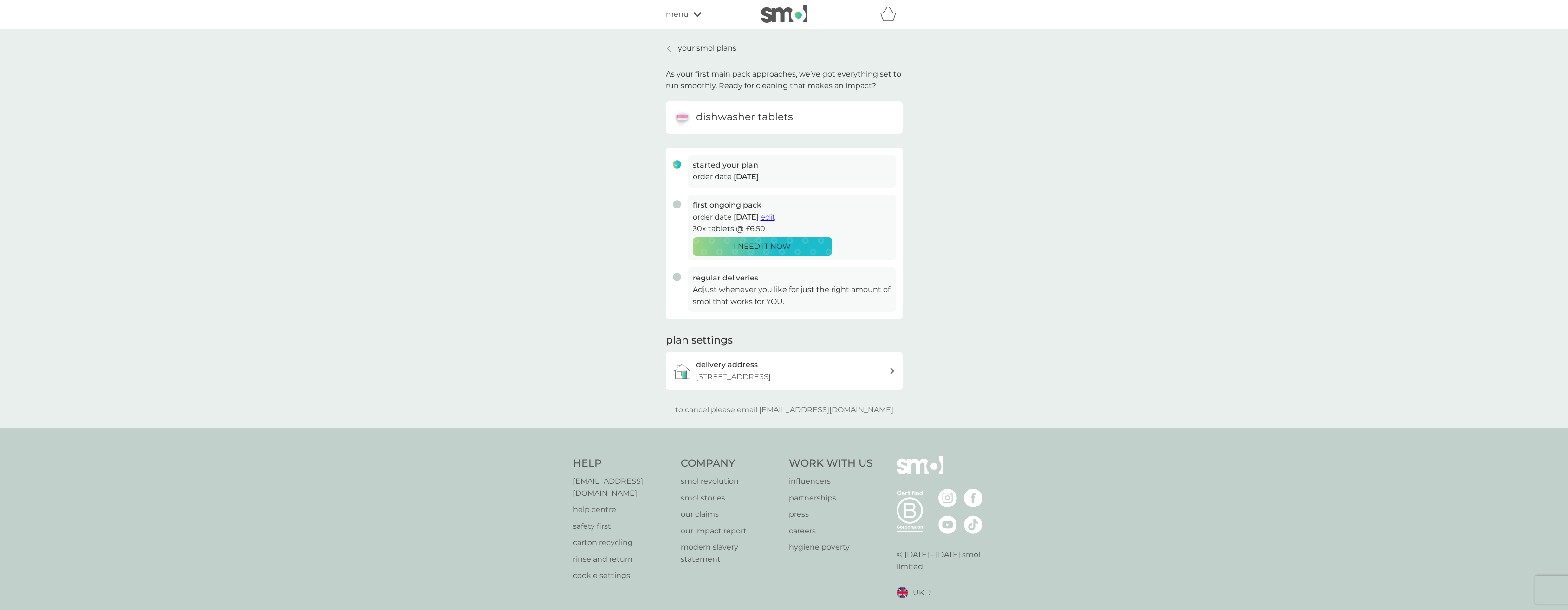
click at [748, 294] on p "Adjust whenever you like for just the right amount of smol that works for YOU." at bounding box center [792, 295] width 198 height 24
click at [756, 218] on span "[DATE]" at bounding box center [746, 217] width 25 height 9
click at [737, 168] on h3 "started your plan" at bounding box center [792, 165] width 198 height 12
click at [777, 214] on p "order date [DATE] edit" at bounding box center [792, 218] width 198 height 12
click at [775, 215] on span "edit" at bounding box center [768, 217] width 15 height 9
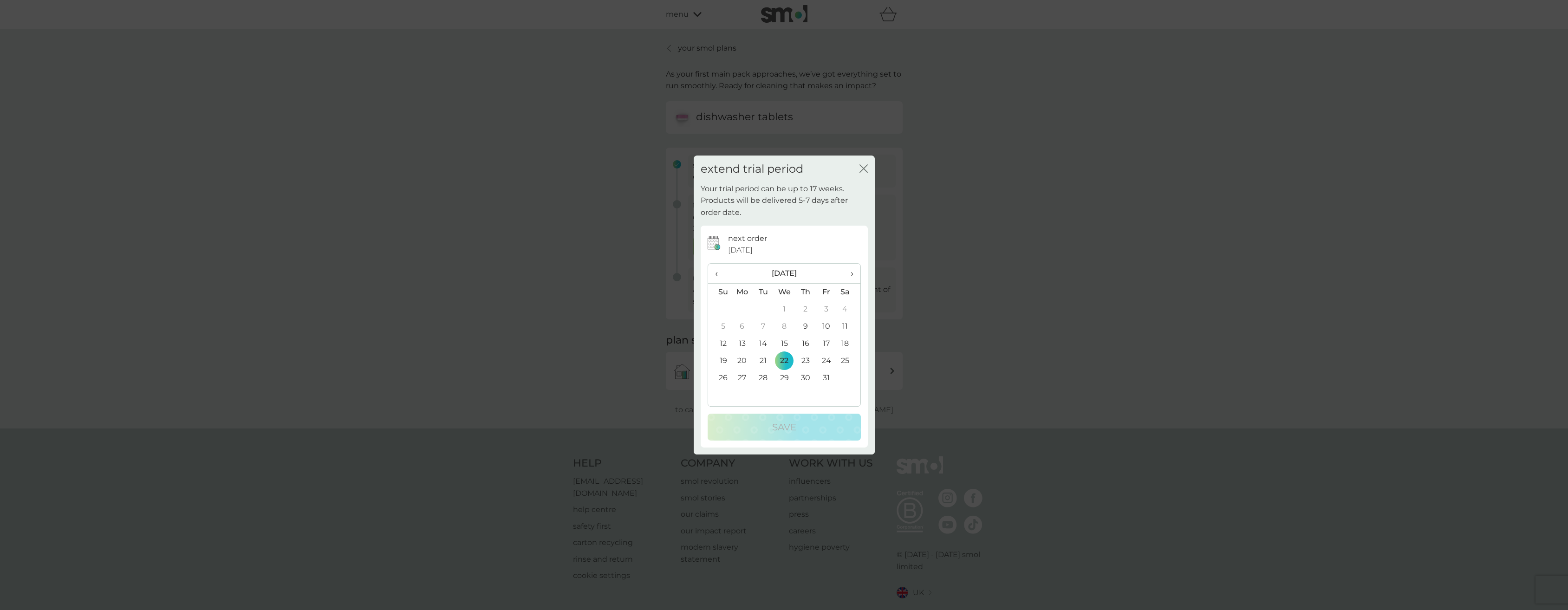
click at [863, 168] on icon "close" at bounding box center [861, 169] width 4 height 7
